Goal: Task Accomplishment & Management: Complete application form

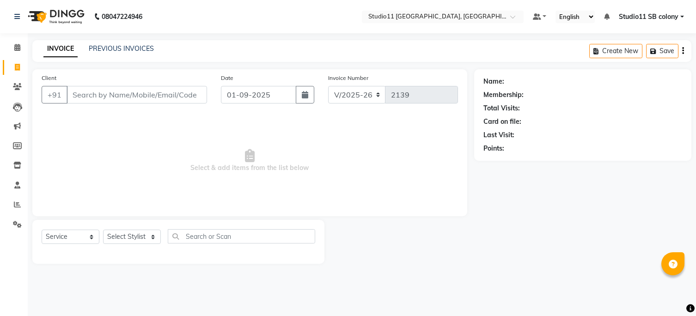
select select "7717"
select select "service"
click at [102, 48] on link "PREVIOUS INVOICES" at bounding box center [121, 48] width 65 height 8
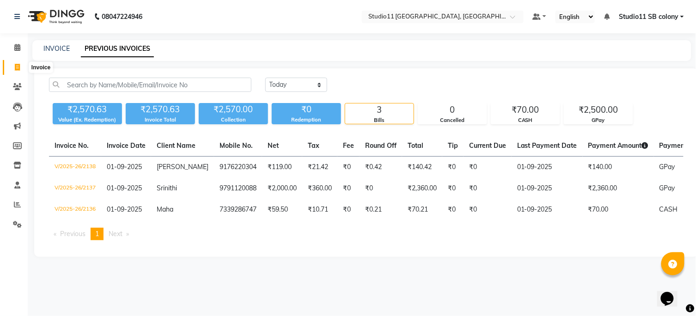
click at [19, 71] on icon at bounding box center [17, 67] width 5 height 7
select select "7717"
select select "service"
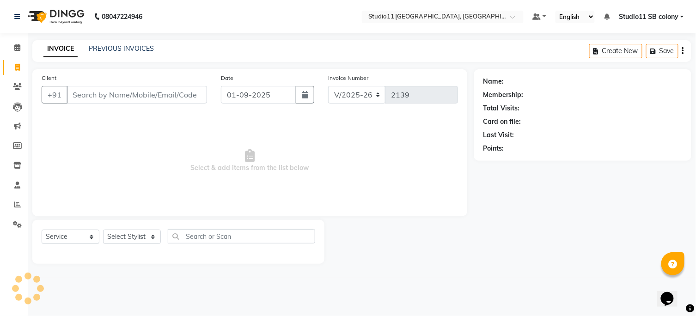
click at [117, 91] on input "Client" at bounding box center [137, 95] width 140 height 18
click at [130, 94] on input "Client" at bounding box center [137, 95] width 140 height 18
type input "9894555544"
click at [194, 93] on span "Add Client" at bounding box center [183, 94] width 37 height 9
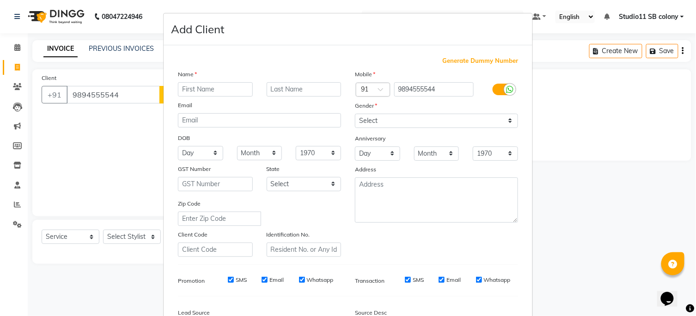
click at [220, 89] on input "text" at bounding box center [215, 89] width 75 height 14
type input "Nisha"
click at [405, 122] on select "Select [DEMOGRAPHIC_DATA] [DEMOGRAPHIC_DATA] Other Prefer Not To Say" at bounding box center [436, 121] width 163 height 14
select select "[DEMOGRAPHIC_DATA]"
click at [355, 114] on select "Select [DEMOGRAPHIC_DATA] [DEMOGRAPHIC_DATA] Other Prefer Not To Say" at bounding box center [436, 121] width 163 height 14
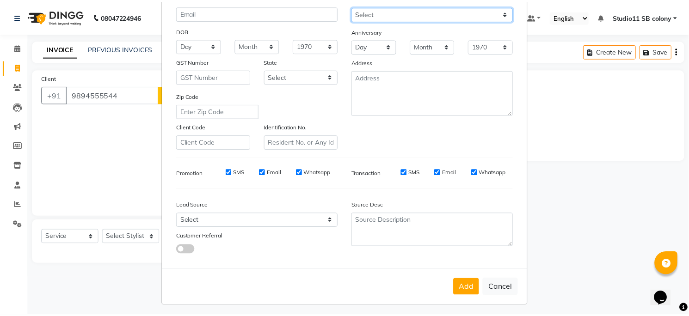
scroll to position [111, 0]
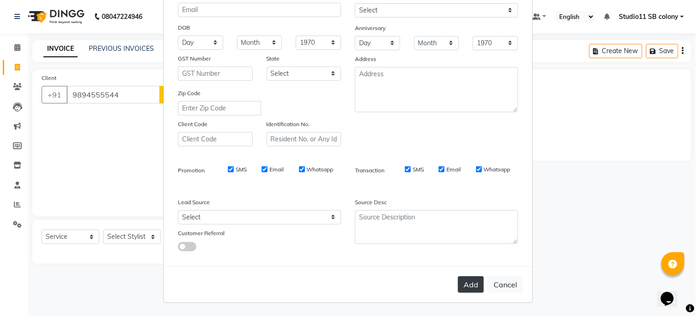
click at [473, 286] on button "Add" at bounding box center [471, 284] width 26 height 17
select select
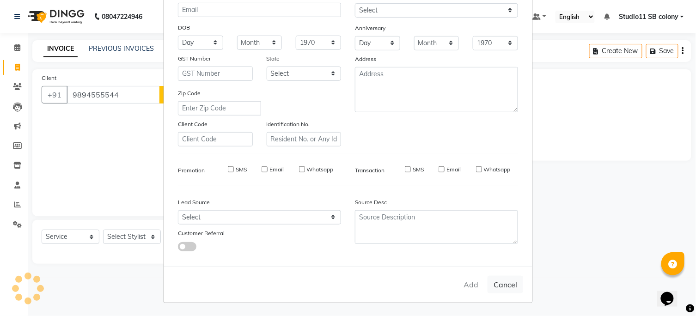
select select
checkbox input "false"
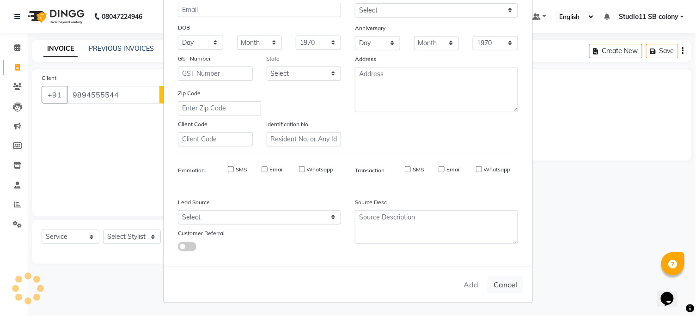
checkbox input "false"
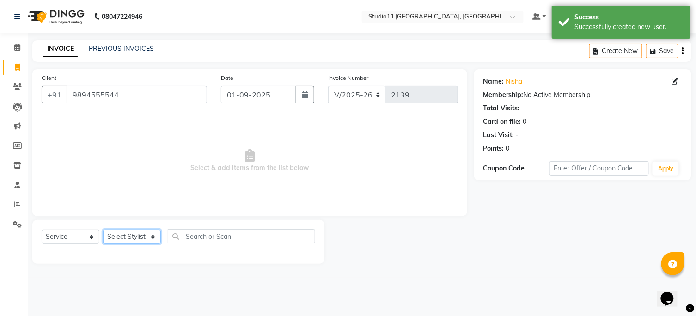
click at [124, 232] on select "Select Stylist [PERSON_NAME] Dani [PERSON_NAME] Josna kaif [PERSON_NAME] [PERSO…" at bounding box center [132, 237] width 58 height 14
select select "68719"
click at [103, 230] on select "Select Stylist [PERSON_NAME] Dani [PERSON_NAME] Josna kaif [PERSON_NAME] [PERSO…" at bounding box center [132, 237] width 58 height 14
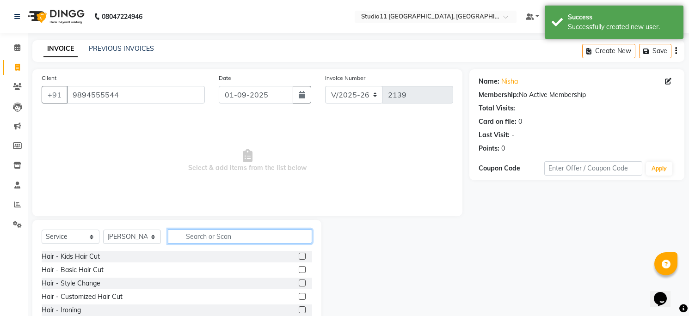
click at [215, 238] on input "text" at bounding box center [240, 236] width 144 height 14
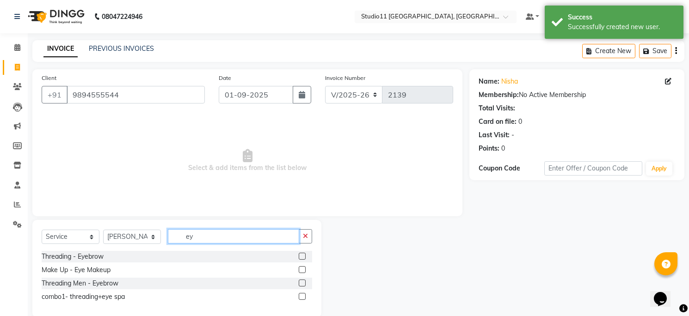
type input "ey"
click at [301, 253] on label at bounding box center [302, 256] width 7 height 7
click at [301, 254] on input "checkbox" at bounding box center [302, 257] width 6 height 6
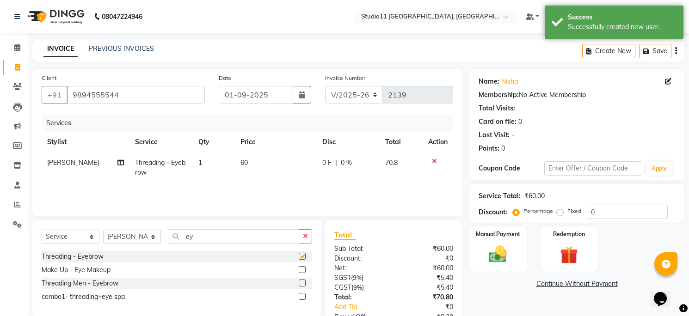
checkbox input "false"
click at [256, 159] on td "60" at bounding box center [276, 168] width 82 height 31
select select "68719"
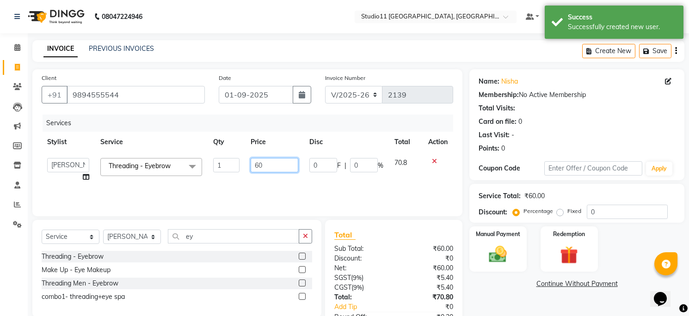
drag, startPoint x: 274, startPoint y: 164, endPoint x: 239, endPoint y: 166, distance: 34.7
click at [244, 166] on tr "[PERSON_NAME] [PERSON_NAME] [PERSON_NAME] [PERSON_NAME] [PERSON_NAME] Studio11 …" at bounding box center [247, 170] width 411 height 35
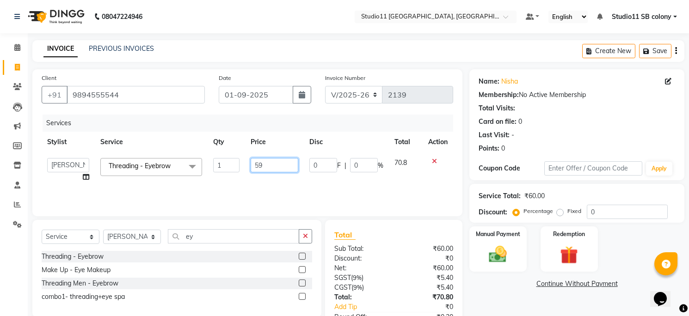
type input "59.5"
drag, startPoint x: 288, startPoint y: 193, endPoint x: 312, endPoint y: 195, distance: 24.1
click at [288, 191] on div "Services Stylist Service Qty Price Disc Total Action [PERSON_NAME] Dani [PERSON…" at bounding box center [247, 161] width 411 height 92
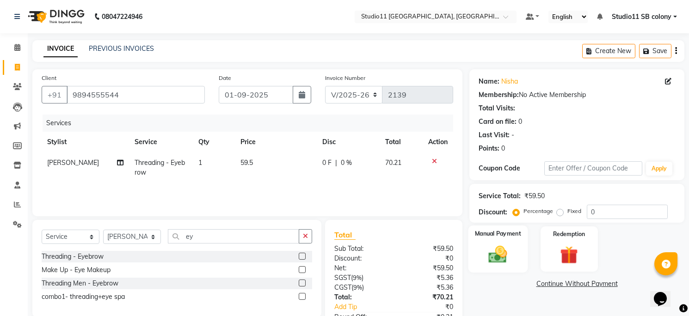
click at [508, 242] on div "Manual Payment" at bounding box center [498, 249] width 60 height 47
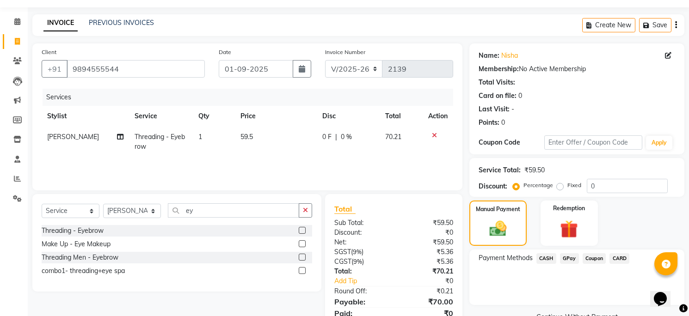
scroll to position [51, 0]
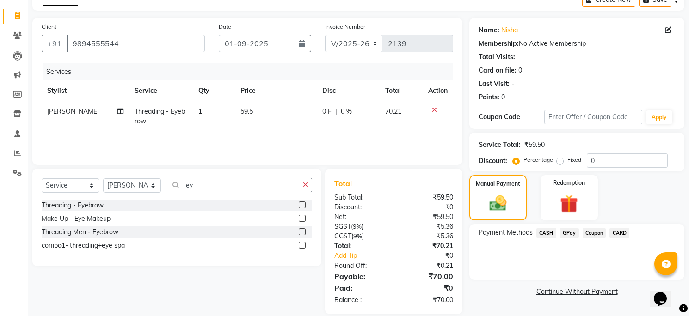
click at [551, 232] on span "CASH" at bounding box center [546, 233] width 20 height 11
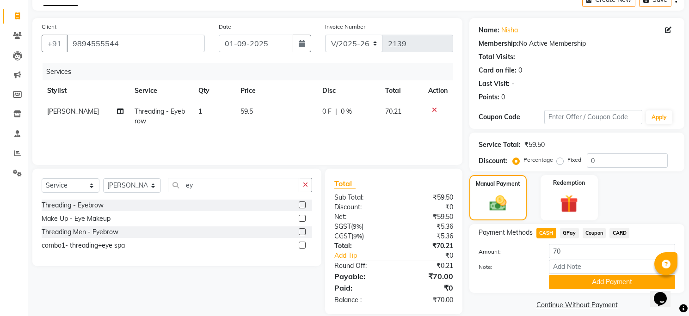
click at [578, 295] on div "Name: [PERSON_NAME] Membership: No Active Membership Total Visits: Card on file…" at bounding box center [580, 166] width 222 height 296
click at [572, 282] on button "Add Payment" at bounding box center [612, 282] width 126 height 14
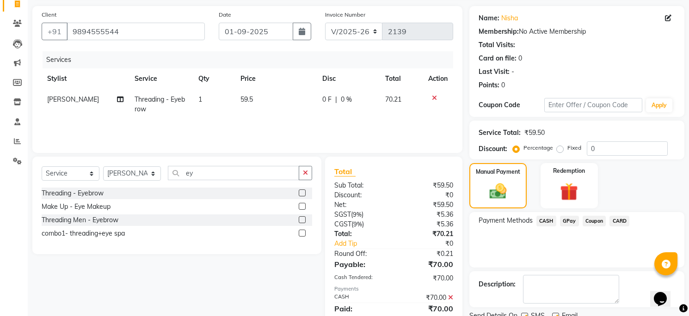
scroll to position [99, 0]
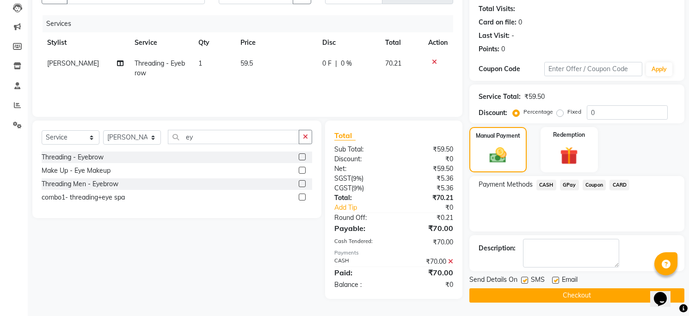
click at [556, 277] on label at bounding box center [555, 280] width 7 height 7
click at [556, 278] on input "checkbox" at bounding box center [555, 281] width 6 height 6
checkbox input "false"
click at [527, 279] on label at bounding box center [524, 280] width 7 height 7
click at [527, 279] on input "checkbox" at bounding box center [524, 281] width 6 height 6
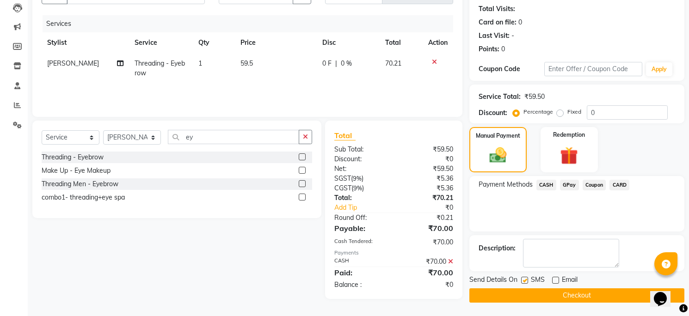
checkbox input "false"
click at [530, 287] on div "Send Details On SMS Email Checkout" at bounding box center [576, 289] width 215 height 28
click at [541, 301] on button "Checkout" at bounding box center [576, 295] width 215 height 14
